Goal: Task Accomplishment & Management: Complete application form

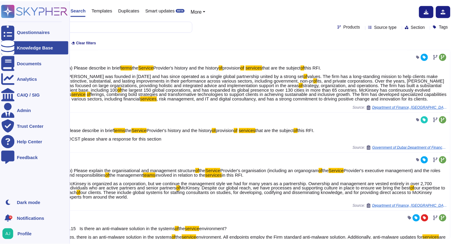
scroll to position [169, 0]
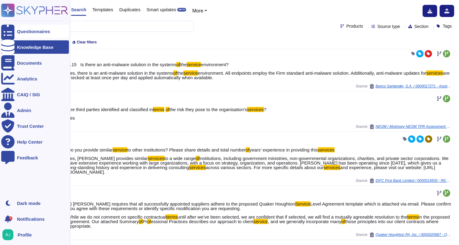
click at [30, 31] on div "Questionnaires" at bounding box center [33, 31] width 33 height 5
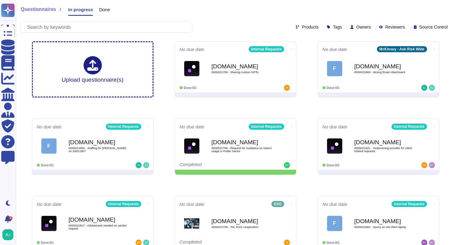
click at [250, 26] on div "Products Tags Owners Reviewers Source Control" at bounding box center [235, 27] width 429 height 11
click at [223, 16] on div "Questionnaires In progress Done" at bounding box center [235, 11] width 429 height 12
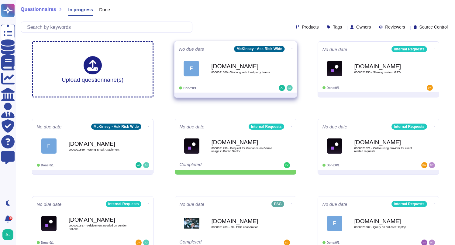
click at [242, 82] on div "F [DOMAIN_NAME] 0000021800 - Working with third party teams" at bounding box center [235, 68] width 113 height 31
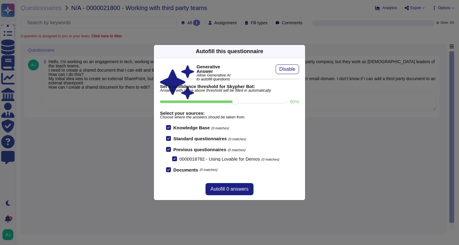
click at [137, 123] on div "Autofill this questionnaire Generative Answer Allow Generative AI to autofill q…" at bounding box center [229, 122] width 459 height 245
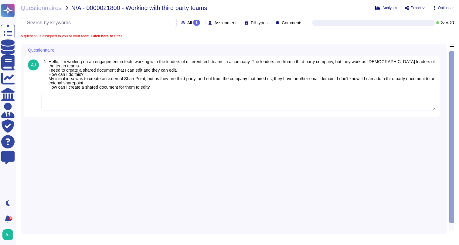
click at [161, 103] on textarea at bounding box center [238, 101] width 395 height 19
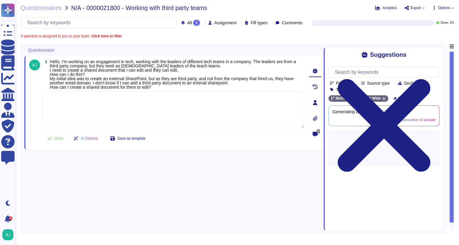
paste textarea ". You can invite the third party company leaders to a SharePoint site by follow…"
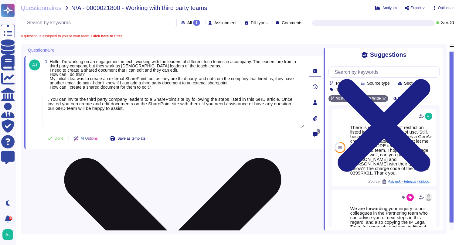
click at [51, 101] on textarea ". You can invite the third party company leaders to a SharePoint site by follow…" at bounding box center [174, 110] width 262 height 36
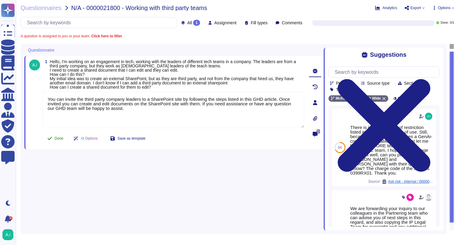
type textarea "You can invite the third party company leaders to a SharePoint site by followin…"
click at [57, 138] on button "Done" at bounding box center [56, 138] width 26 height 12
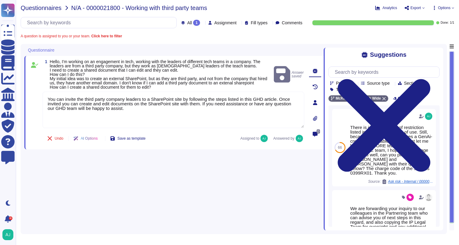
click at [43, 9] on span "Questionnaires" at bounding box center [41, 8] width 41 height 6
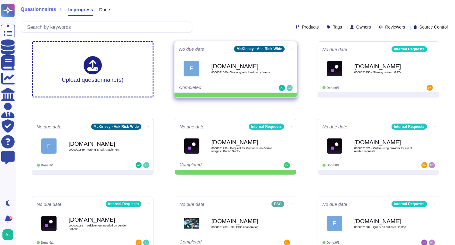
click at [275, 60] on span "F [DOMAIN_NAME] 0000021800 - Working with third party teams" at bounding box center [235, 68] width 113 height 25
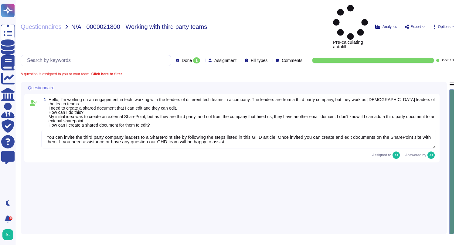
type textarea "You can invite the third party company leaders to a SharePoint site by followin…"
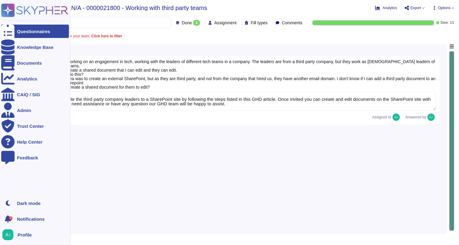
click at [29, 9] on icon at bounding box center [34, 10] width 67 height 13
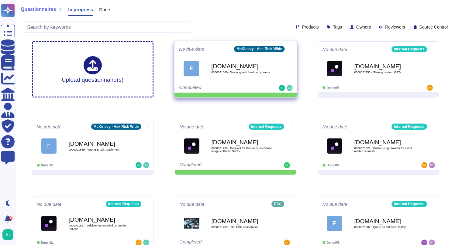
click at [291, 49] on icon at bounding box center [291, 49] width 1 height 0
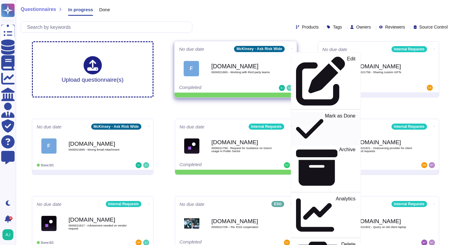
click at [324, 114] on p "Mark as Done" at bounding box center [339, 129] width 31 height 31
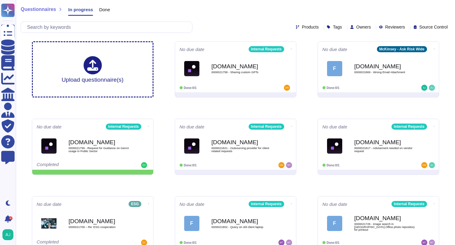
click at [227, 22] on div "Products Tags Owners Reviewers Source Control" at bounding box center [235, 27] width 429 height 11
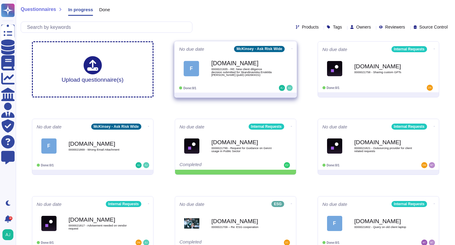
click at [215, 79] on div "Force.com 0000021935 - RE: New client diligence decision submitted for Skandina…" at bounding box center [241, 68] width 61 height 25
